Goal: Transaction & Acquisition: Subscribe to service/newsletter

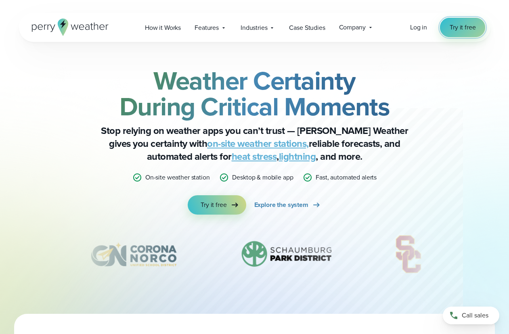
click at [459, 27] on span "Try it free" at bounding box center [462, 28] width 26 height 10
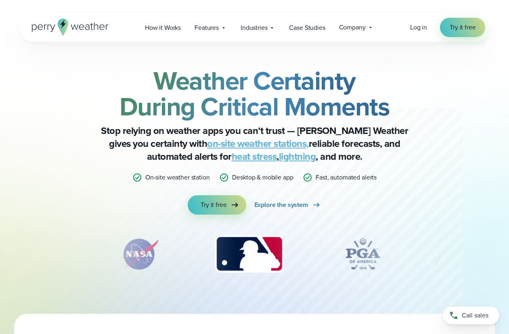
click at [76, 25] on icon at bounding box center [70, 27] width 77 height 17
